Goal: Transaction & Acquisition: Purchase product/service

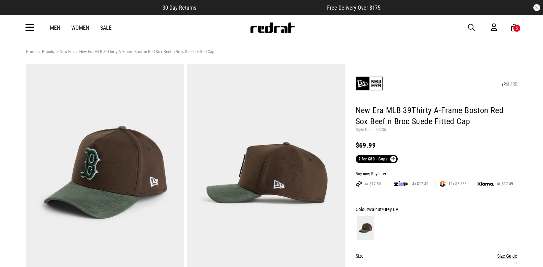
click at [27, 24] on icon at bounding box center [29, 27] width 9 height 11
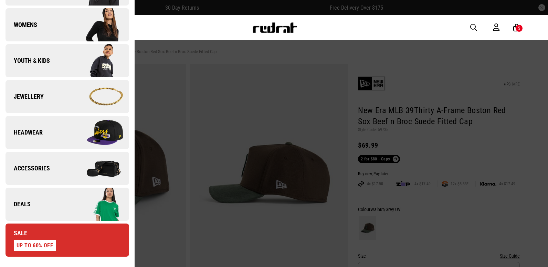
scroll to position [310, 0]
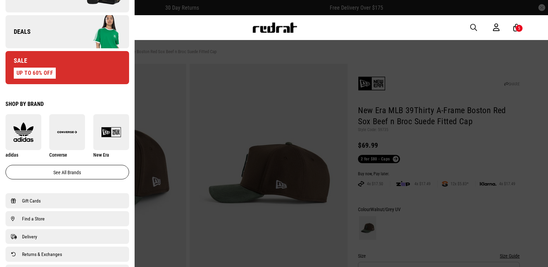
click at [83, 33] on img at bounding box center [98, 31] width 62 height 34
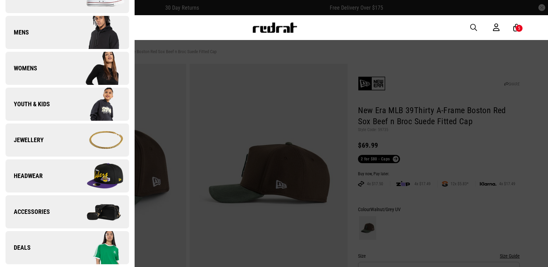
scroll to position [0, 0]
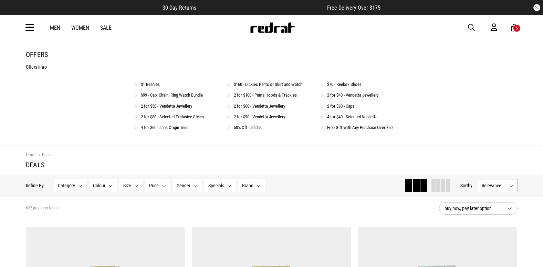
click at [272, 85] on link "$160 - Dickies Pants or Skirt and Watch" at bounding box center [268, 84] width 69 height 5
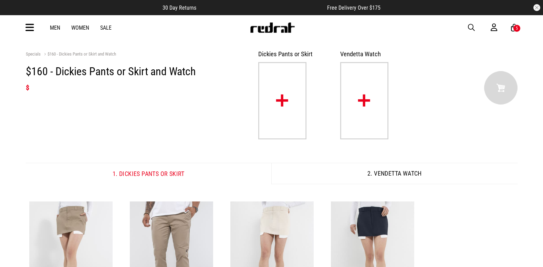
click at [372, 100] on img at bounding box center [364, 100] width 48 height 77
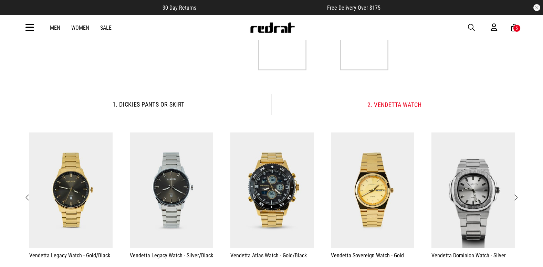
click at [519, 197] on button "Next" at bounding box center [515, 197] width 9 height 9
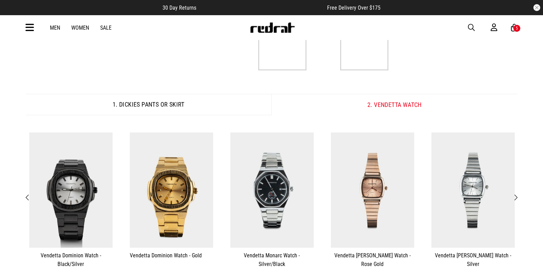
click at [517, 198] on span "Next" at bounding box center [516, 197] width 4 height 8
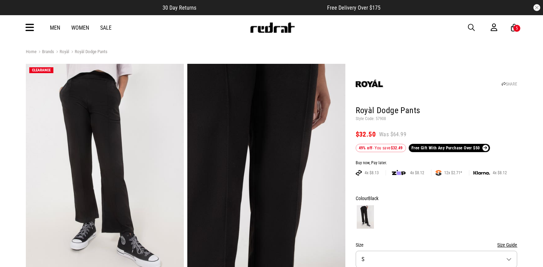
click at [265, 24] on img at bounding box center [272, 27] width 45 height 10
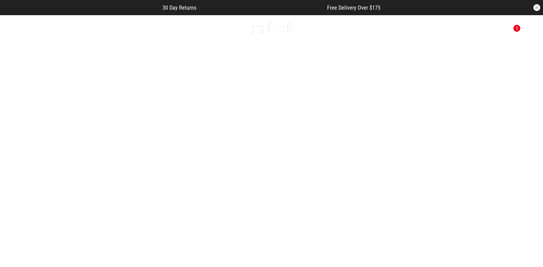
click at [32, 29] on icon at bounding box center [29, 27] width 9 height 11
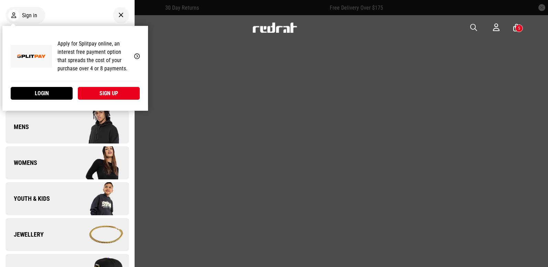
drag, startPoint x: 114, startPoint y: 16, endPoint x: 107, endPoint y: 18, distance: 7.6
click at [118, 16] on icon at bounding box center [120, 15] width 5 height 8
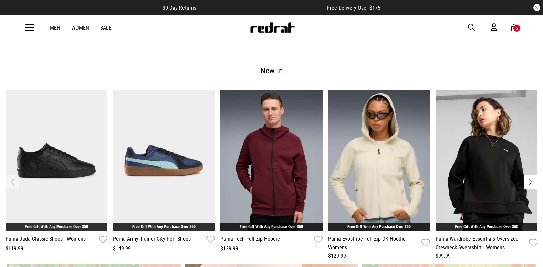
scroll to position [1175, 0]
